Goal: Task Accomplishment & Management: Complete application form

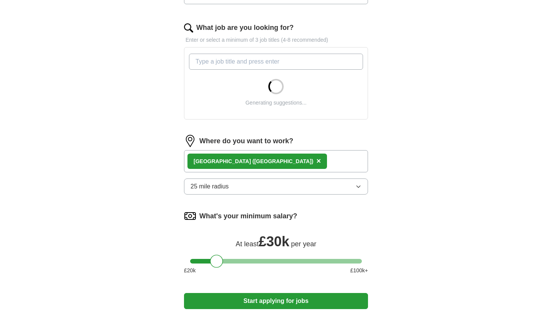
scroll to position [241, 0]
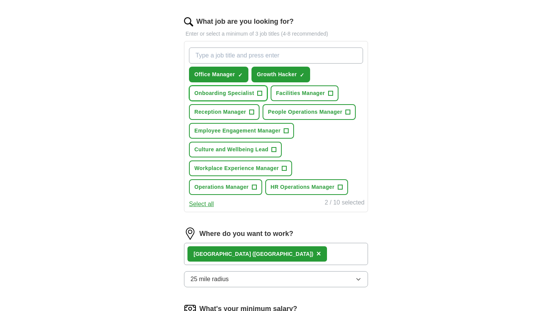
click at [250, 95] on span "Onboarding Specialist" at bounding box center [224, 93] width 60 height 8
click at [250, 111] on span "+" at bounding box center [252, 112] width 5 height 6
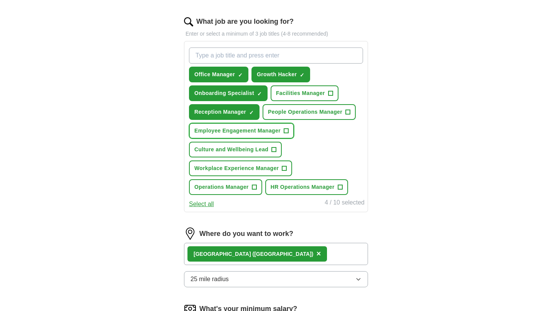
click at [288, 130] on span "+" at bounding box center [286, 131] width 5 height 6
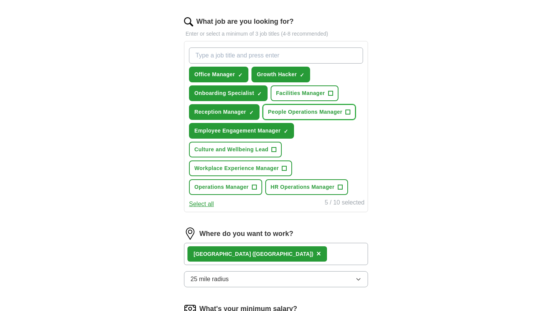
click at [342, 108] on span "People Operations Manager" at bounding box center [305, 112] width 74 height 8
click at [270, 149] on button "Culture and Wellbeing Lead +" at bounding box center [235, 150] width 93 height 16
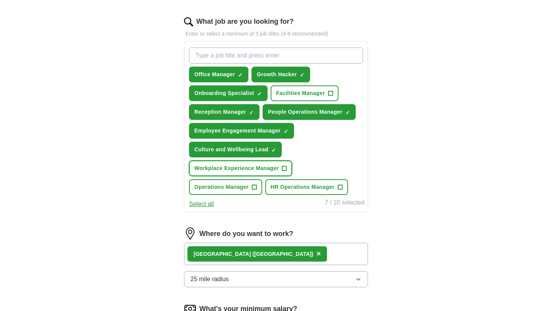
click at [276, 163] on button "Workplace Experience Manager +" at bounding box center [240, 169] width 103 height 16
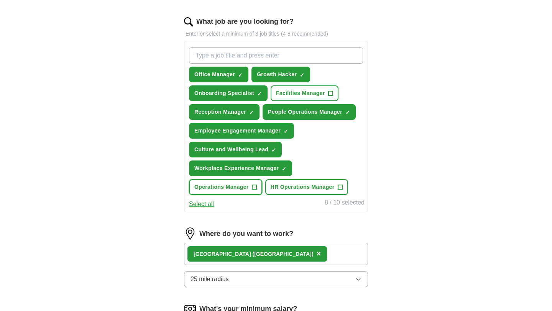
click at [253, 189] on span "+" at bounding box center [254, 187] width 5 height 6
click at [330, 187] on span "HR Operations Manager" at bounding box center [303, 187] width 64 height 8
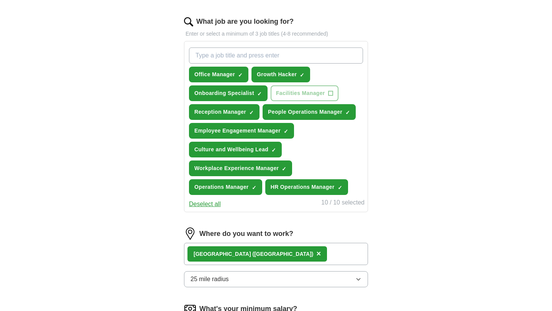
click at [457, 210] on div "ApplyIQ Let ApplyIQ do the hard work of searching and applying for jobs. Just t…" at bounding box center [276, 120] width 491 height 677
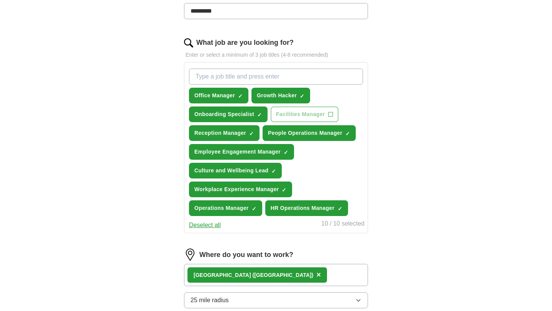
scroll to position [222, 0]
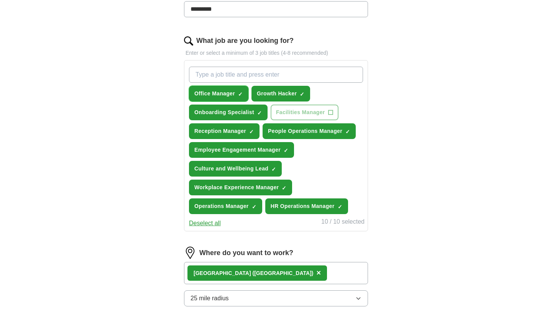
click at [231, 97] on span "Office Manager" at bounding box center [214, 94] width 41 height 8
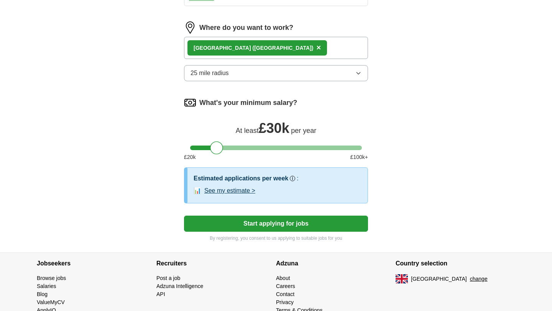
scroll to position [448, 0]
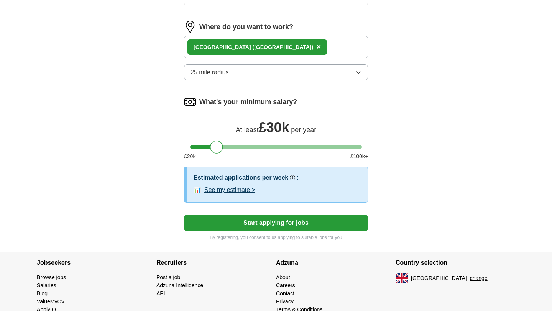
click at [305, 227] on button "Start applying for jobs" at bounding box center [276, 223] width 184 height 16
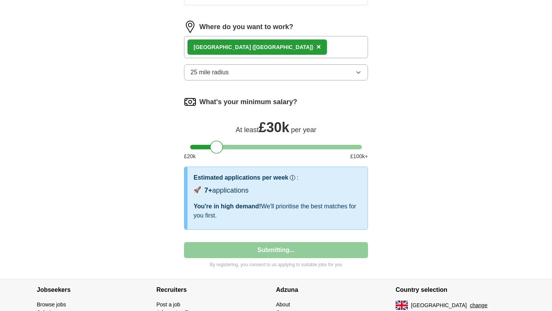
select select "**"
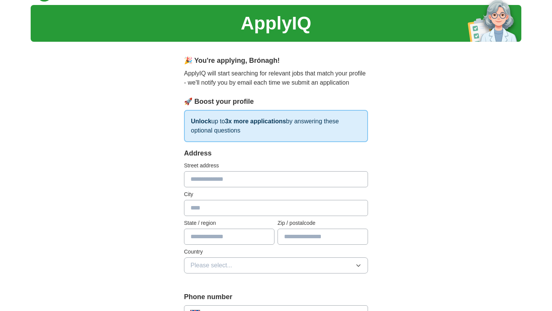
scroll to position [32, 0]
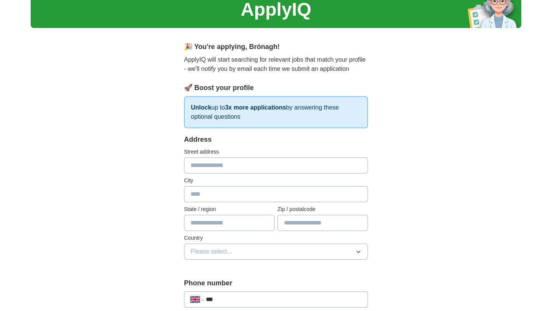
click at [243, 166] on input "text" at bounding box center [276, 166] width 184 height 16
type input "**********"
type input "*******"
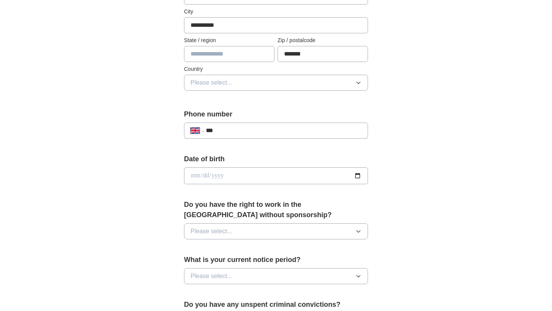
scroll to position [219, 0]
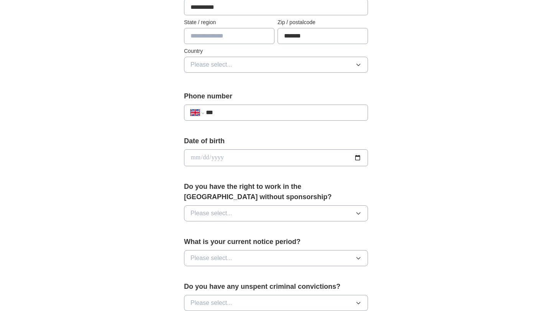
click at [251, 161] on input "date" at bounding box center [276, 158] width 184 height 17
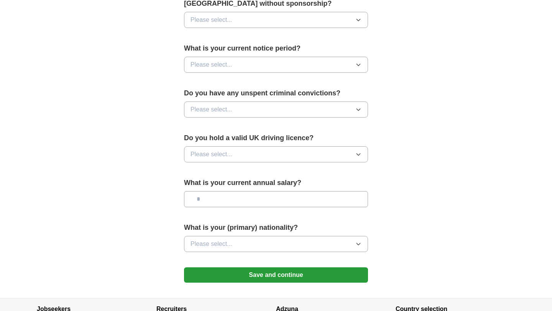
scroll to position [391, 0]
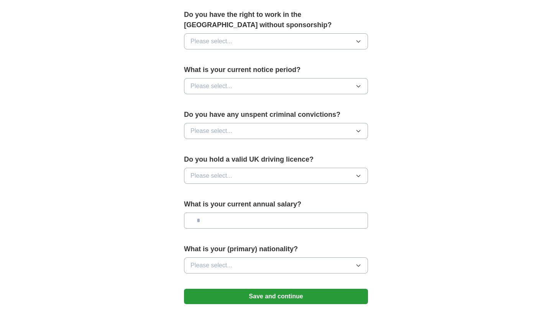
click at [307, 37] on button "Please select..." at bounding box center [276, 41] width 184 height 16
click at [277, 62] on div "Yes" at bounding box center [276, 58] width 171 height 9
click at [268, 176] on button "Please select..." at bounding box center [276, 176] width 184 height 16
click at [235, 209] on div "No" at bounding box center [276, 209] width 171 height 9
click at [261, 136] on button "Please select..." at bounding box center [276, 131] width 184 height 16
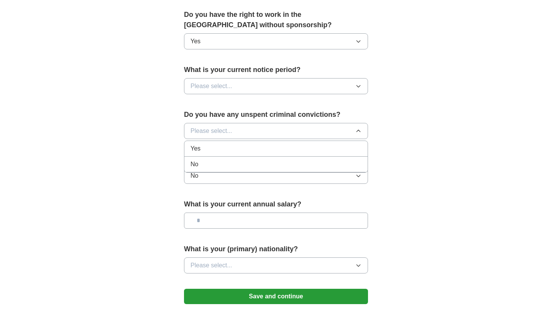
click at [242, 163] on div "No" at bounding box center [276, 164] width 171 height 9
click at [239, 219] on input "text" at bounding box center [276, 221] width 184 height 16
type input "*******"
click at [325, 267] on button "Please select..." at bounding box center [276, 266] width 184 height 16
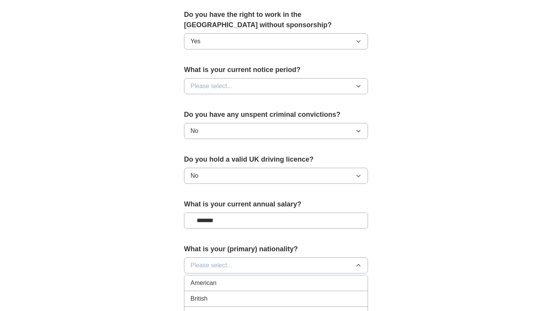
click at [244, 301] on div "British" at bounding box center [276, 298] width 171 height 9
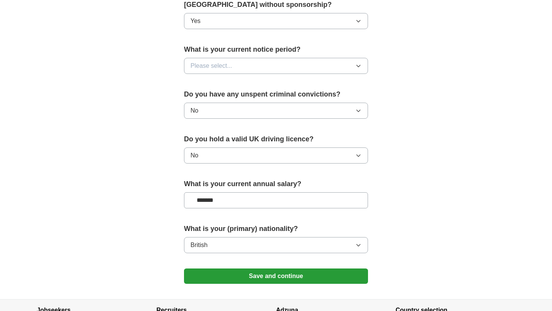
scroll to position [414, 0]
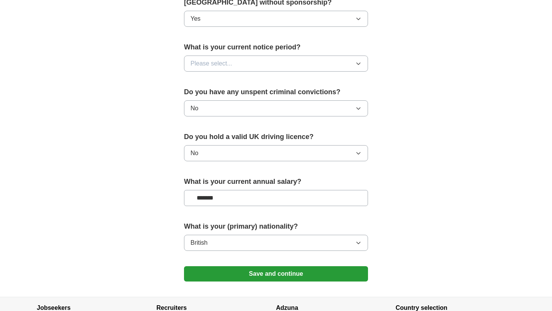
click at [287, 272] on button "Save and continue" at bounding box center [276, 273] width 184 height 15
